Goal: Information Seeking & Learning: Learn about a topic

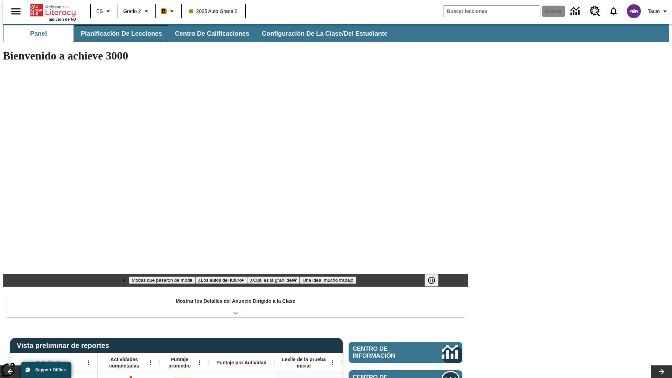
click at [117, 34] on button "Planificación de lecciones" at bounding box center [121, 33] width 93 height 17
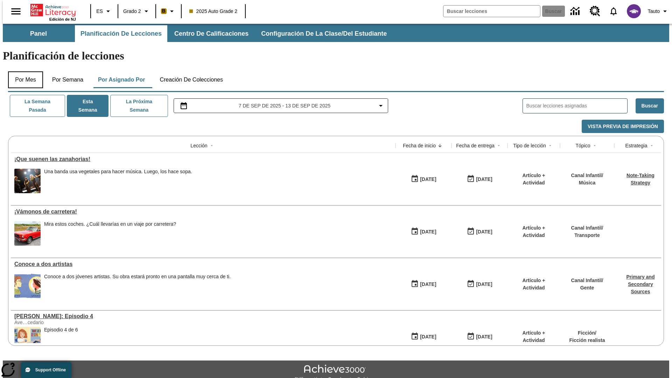
click at [23, 71] on button "Por mes" at bounding box center [25, 79] width 35 height 17
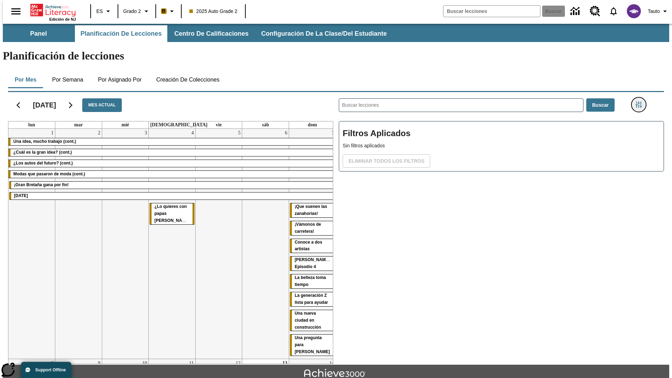
click at [641, 101] on icon "Menú lateral de filtros" at bounding box center [638, 104] width 6 height 6
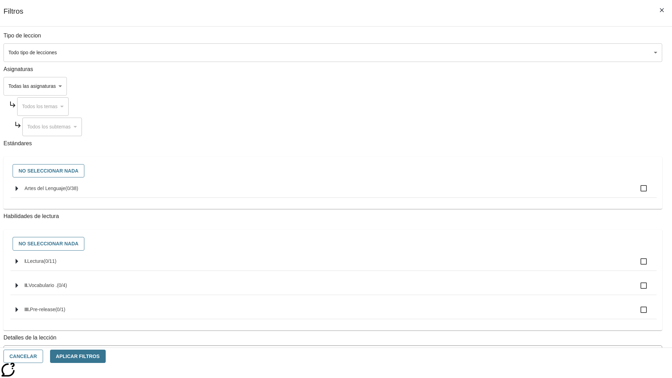
click at [499, 378] on span "La lección cuenta con los 5 pasos de la Rutina de lectoescritura" at bounding box center [327, 382] width 641 height 7
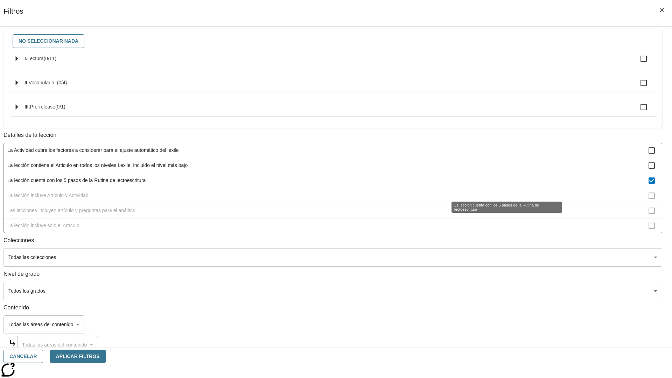
click at [499, 184] on span "La lección cuenta con los 5 pasos de la Rutina de lectoescritura" at bounding box center [327, 180] width 641 height 7
checkbox input "false"
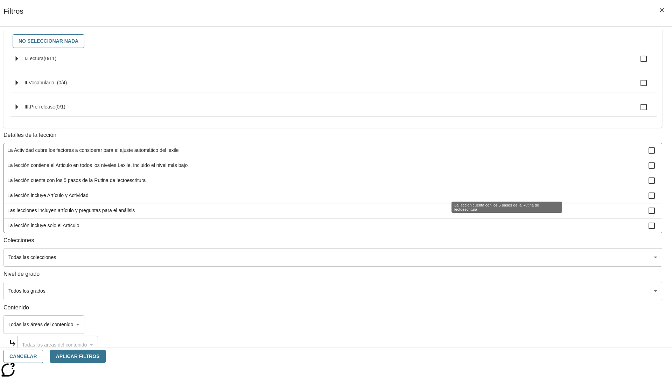
click at [499, 199] on span "La lección incluye Artículo y Actividad" at bounding box center [327, 195] width 641 height 7
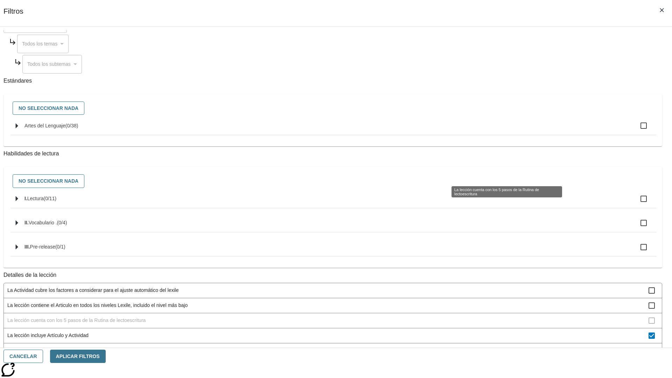
scroll to position [210, 0]
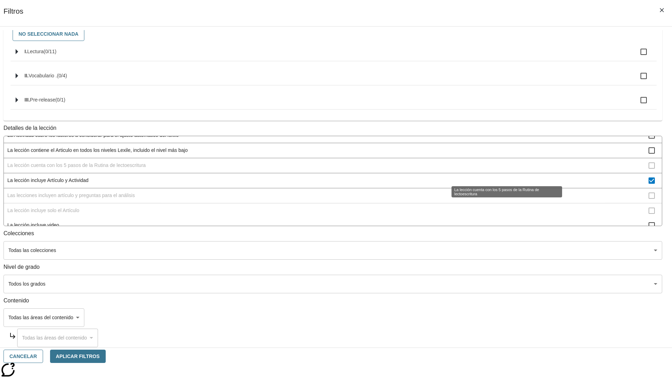
click at [499, 177] on span "La lección incluye Artículo y Actividad" at bounding box center [327, 180] width 641 height 7
checkbox input "false"
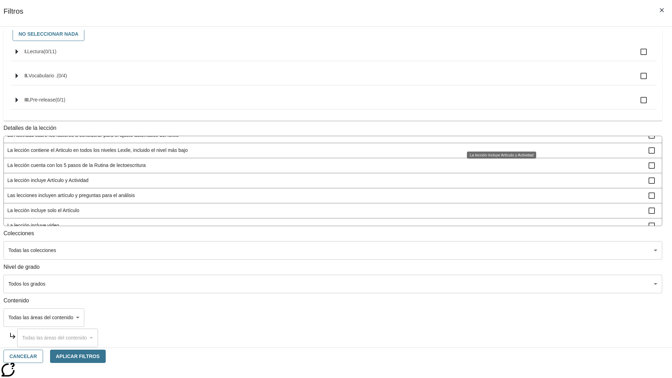
scroll to position [219, 0]
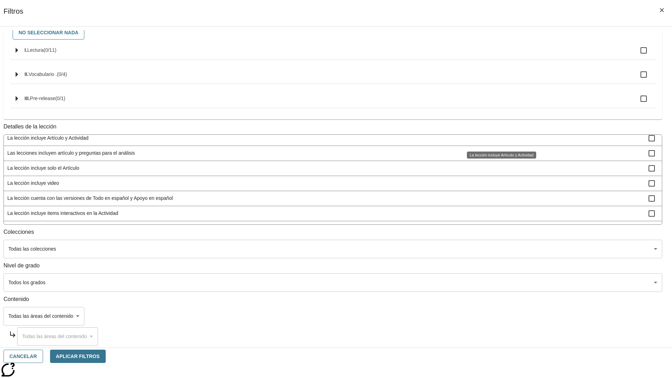
click at [499, 157] on span "Las lecciones incluyen artículo y preguntas para el análisis" at bounding box center [327, 152] width 641 height 7
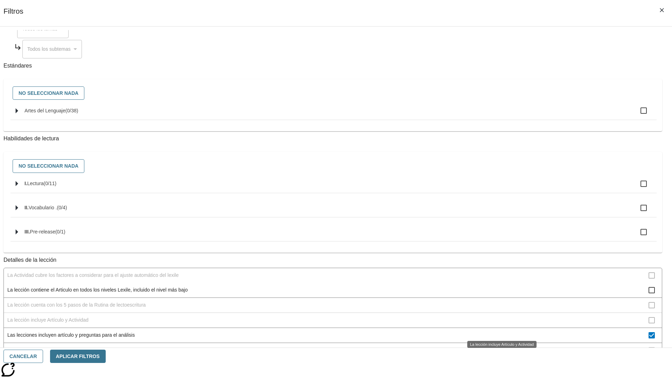
scroll to position [210, 0]
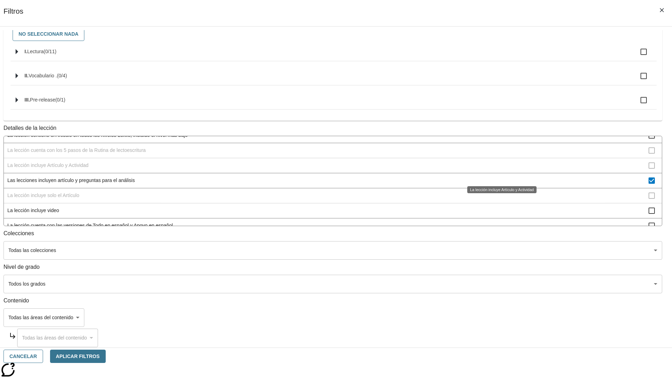
click at [499, 177] on span "Las lecciones incluyen artículo y preguntas para el análisis" at bounding box center [327, 180] width 641 height 7
checkbox input "false"
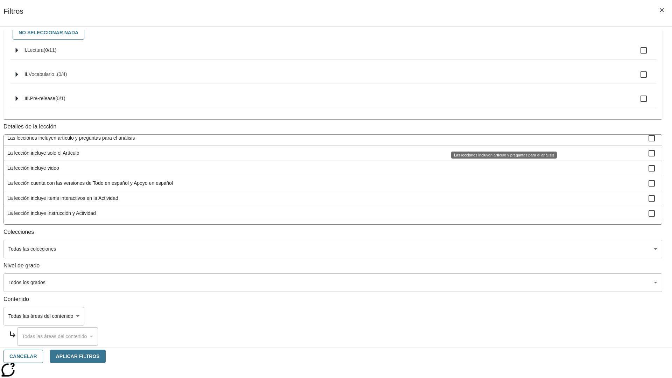
click at [499, 159] on div "Las lecciones incluyen artículo y preguntas para el análisis" at bounding box center [504, 155] width 106 height 7
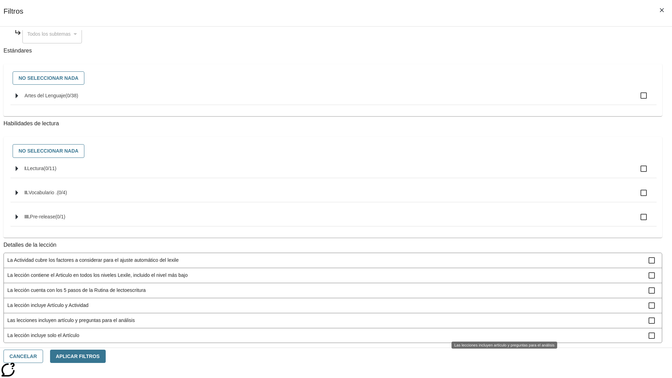
click at [499, 342] on div "Las lecciones incluyen artículo y preguntas para el análisis" at bounding box center [504, 345] width 106 height 7
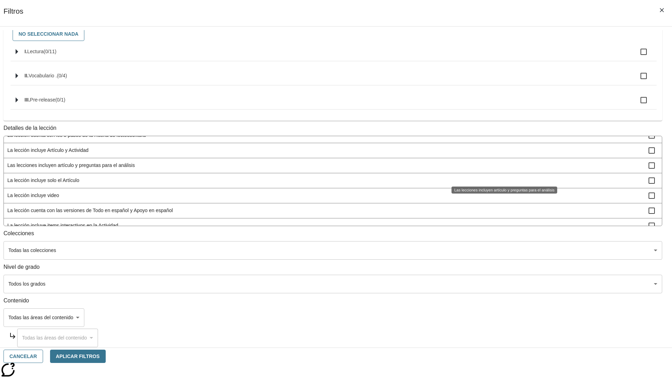
click at [499, 177] on span "La lección incluye solo el Artículo" at bounding box center [327, 180] width 641 height 7
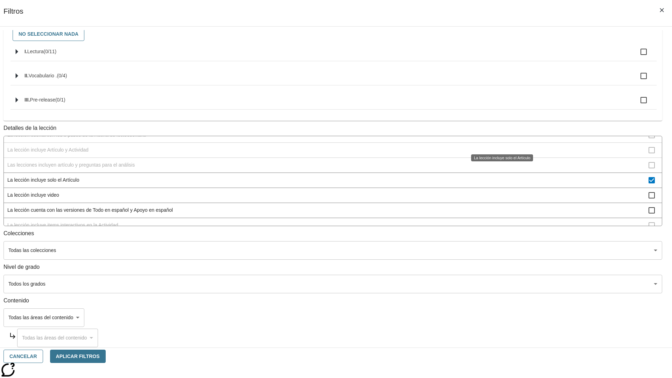
scroll to position [219, 0]
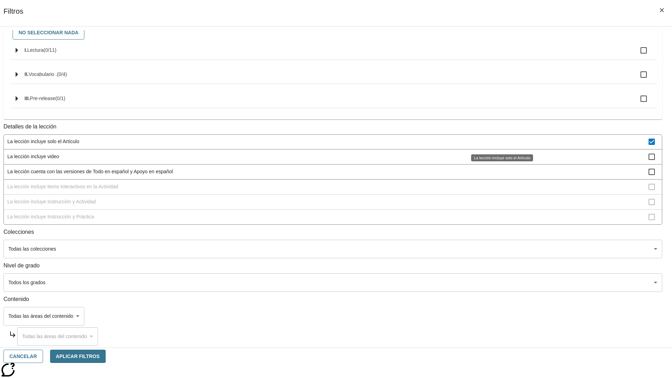
click at [499, 141] on span "La lección incluye solo el Artículo" at bounding box center [327, 141] width 641 height 7
checkbox input "false"
click at [499, 187] on span "La lección incluye items interactivos en la Actividad" at bounding box center [327, 186] width 641 height 7
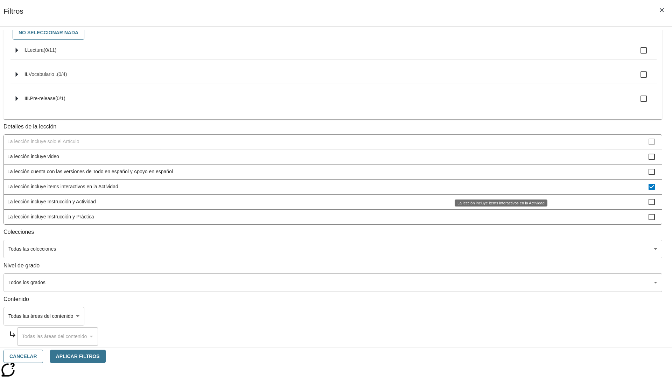
click at [499, 187] on span "La lección incluye items interactivos en la Actividad" at bounding box center [327, 186] width 641 height 7
checkbox input "false"
click at [499, 206] on div "La lección incluye items interactivos en la Actividad" at bounding box center [501, 202] width 93 height 7
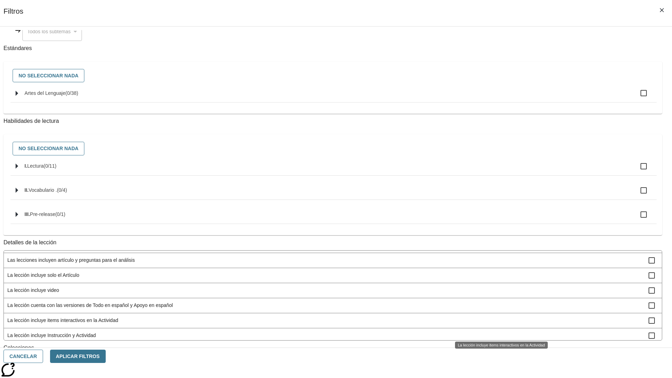
scroll to position [219, 0]
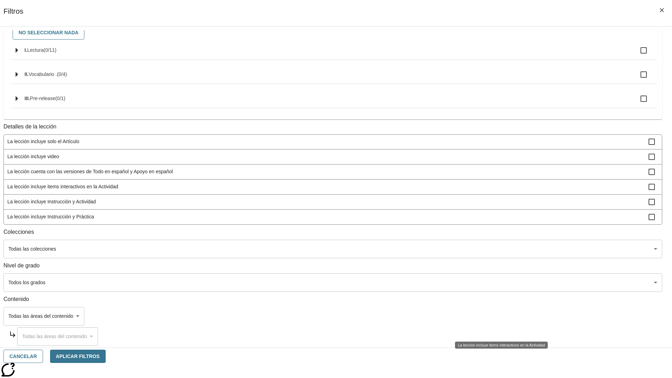
click at [499, 202] on span "La lección incluye Instrucción y Actividad" at bounding box center [327, 201] width 641 height 7
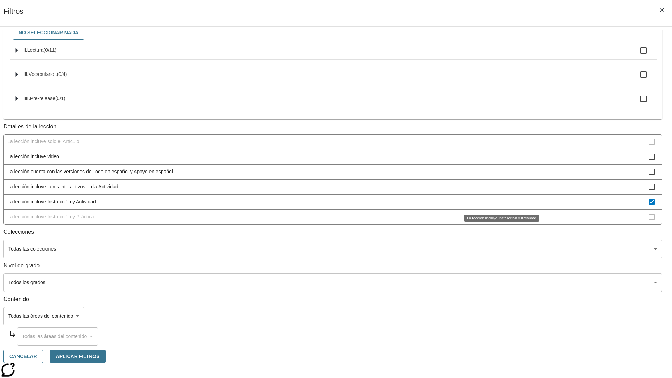
scroll to position [219, 0]
click at [499, 202] on span "La lección incluye Instrucción y Actividad" at bounding box center [327, 201] width 641 height 7
checkbox input "false"
click at [499, 220] on span "La lección incluye Instrucción y Práctica" at bounding box center [327, 216] width 641 height 7
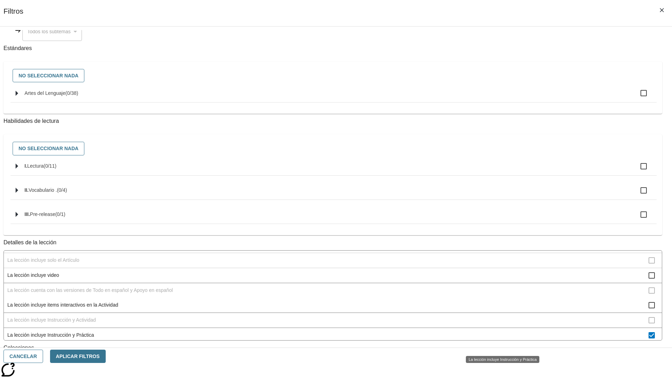
click at [499, 339] on span "La lección incluye Instrucción y Práctica" at bounding box center [327, 334] width 641 height 7
checkbox input "false"
click at [499, 189] on span "La Actividad cubre los factores a considerar para el ajuste automático del lexi…" at bounding box center [327, 184] width 641 height 7
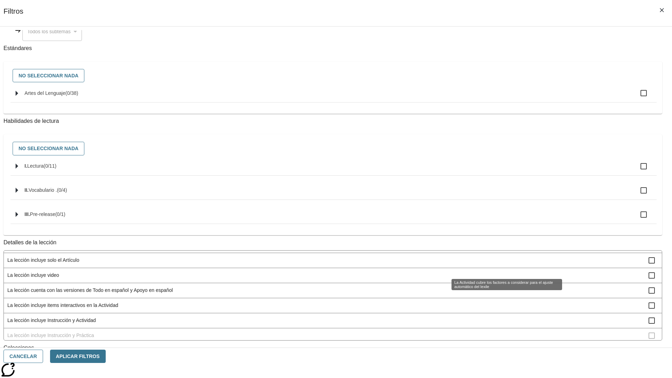
scroll to position [0, 0]
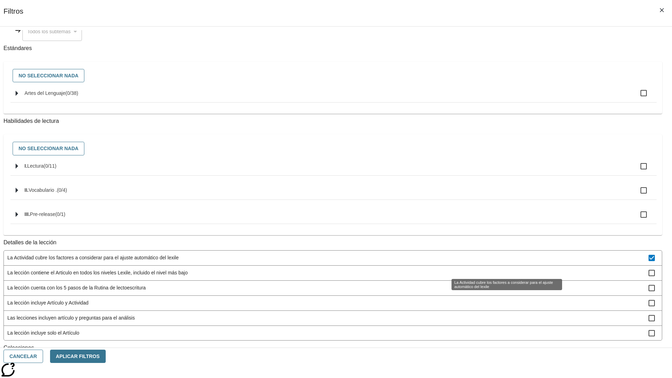
click at [499, 261] on span "La Actividad cubre los factores a considerar para el ajuste automático del lexi…" at bounding box center [327, 257] width 641 height 7
checkbox input "false"
click at [499, 276] on span "La lección contiene el Articulo en todos los niveles Lexile, incluido el nivel …" at bounding box center [327, 272] width 641 height 7
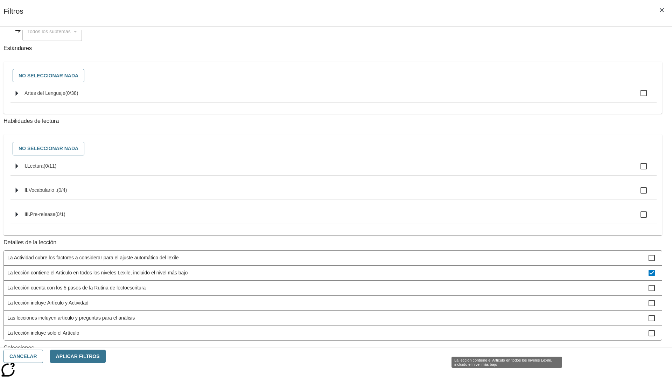
scroll to position [33, 0]
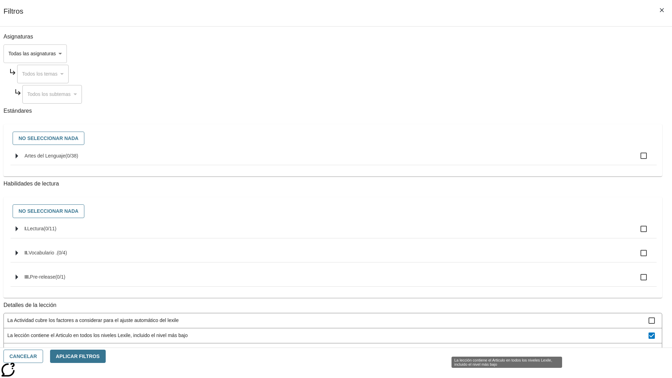
click at [499, 339] on span "La lección contiene el Articulo en todos los niveles Lexile, incluido el nivel …" at bounding box center [327, 335] width 641 height 7
checkbox input "false"
checkbox input "true"
